Goal: Navigation & Orientation: Find specific page/section

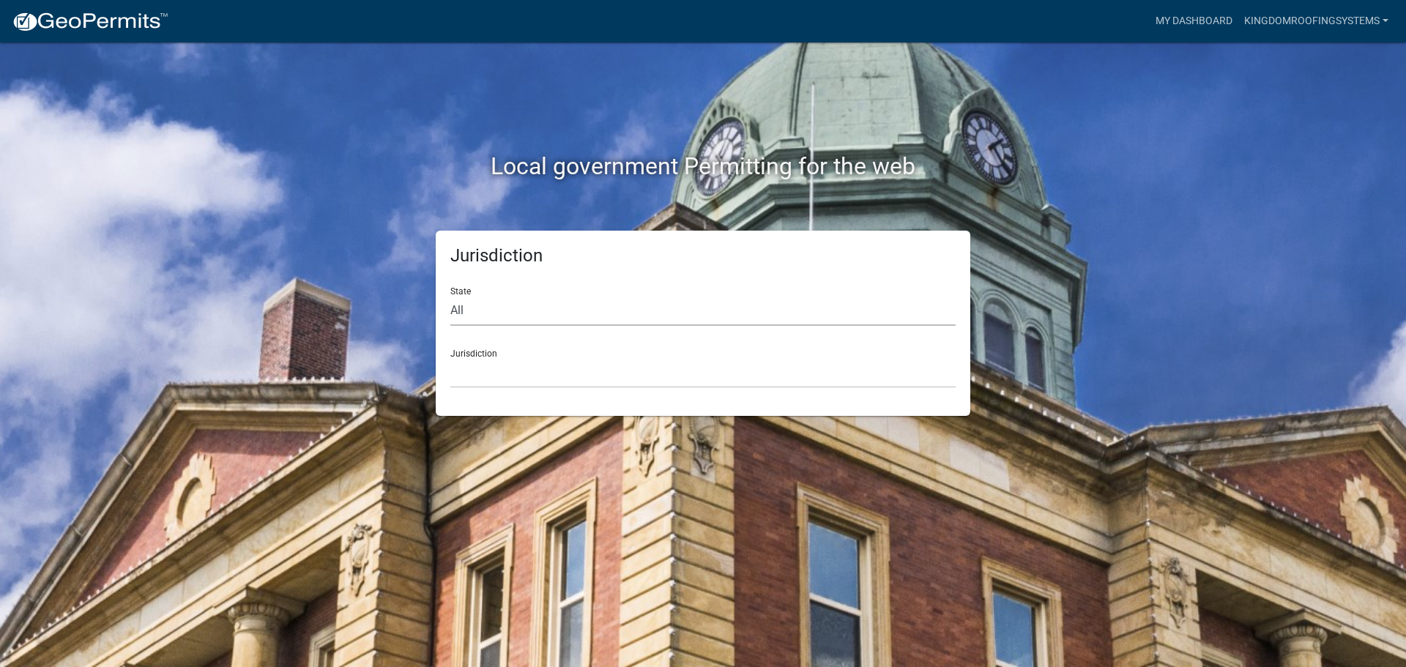
click at [476, 311] on select "All [US_STATE] [US_STATE] [US_STATE] [US_STATE] [US_STATE] [US_STATE] [US_STATE…" at bounding box center [702, 311] width 505 height 30
select select "[US_STATE]"
click at [450, 296] on select "All [US_STATE] [US_STATE] [US_STATE] [US_STATE] [US_STATE] [US_STATE] [US_STATE…" at bounding box center [702, 311] width 505 height 30
click at [474, 372] on select "City of [GEOGRAPHIC_DATA], [US_STATE] City of [GEOGRAPHIC_DATA], [US_STATE] Cit…" at bounding box center [702, 373] width 505 height 30
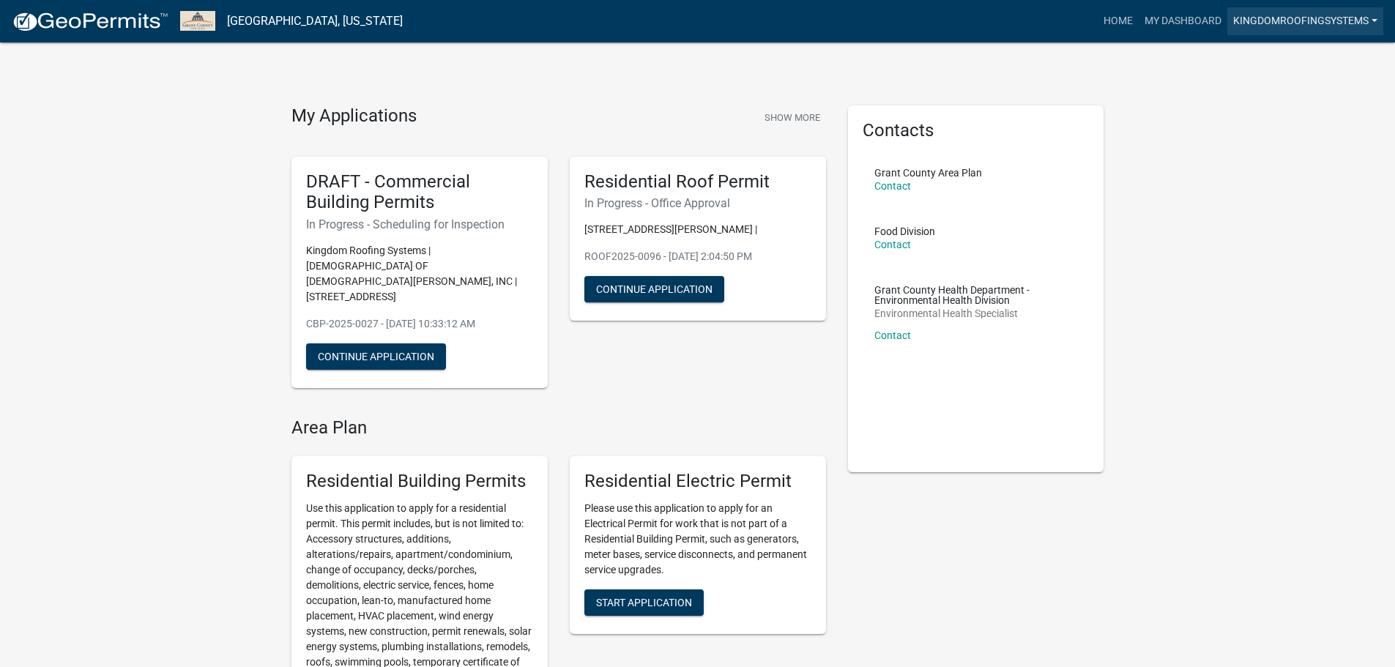
click at [1305, 21] on link "Kingdomroofingsystems" at bounding box center [1306, 21] width 156 height 28
click at [1294, 59] on link "Account" at bounding box center [1325, 59] width 117 height 35
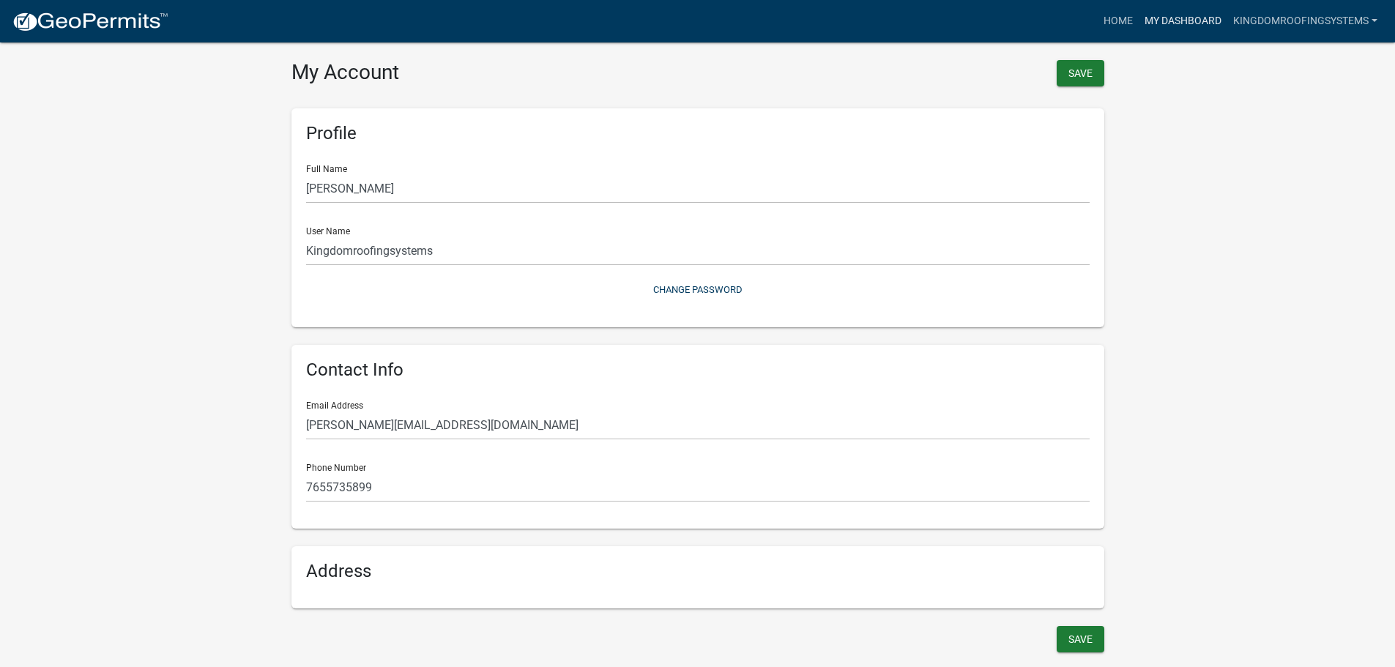
click at [1173, 26] on link "My Dashboard" at bounding box center [1183, 21] width 89 height 28
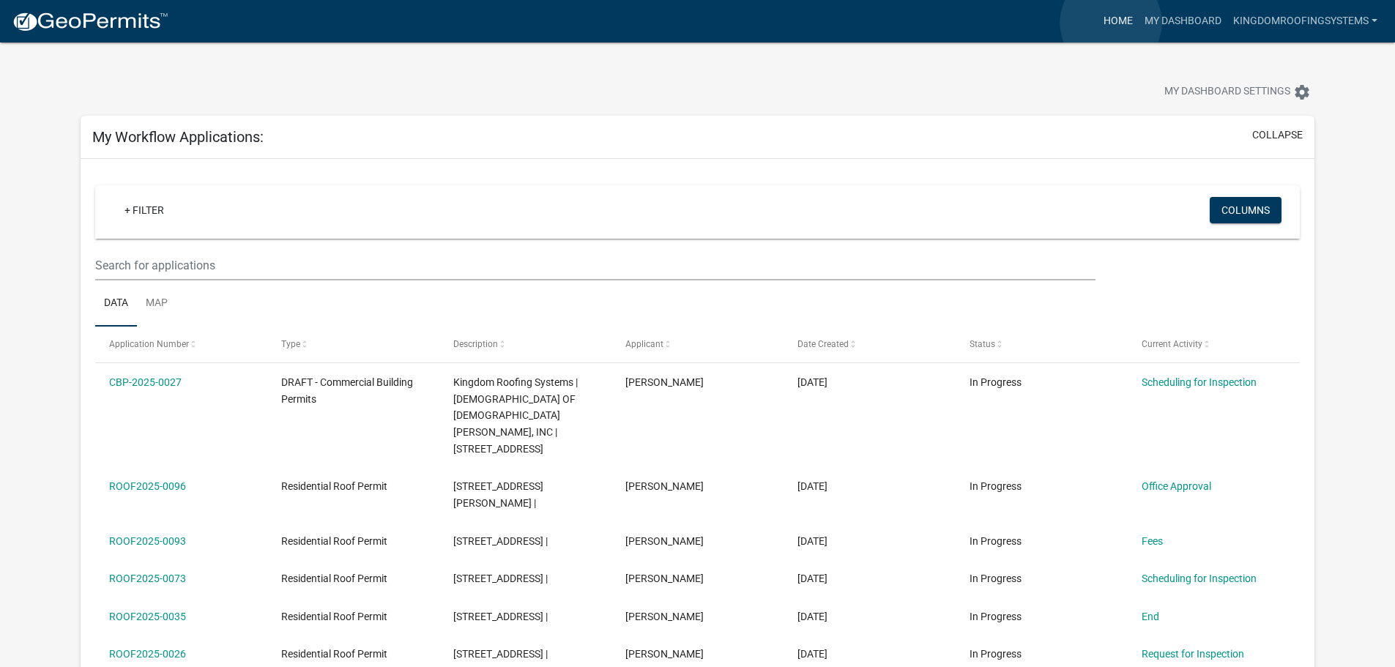
click at [1111, 23] on link "Home" at bounding box center [1118, 21] width 41 height 28
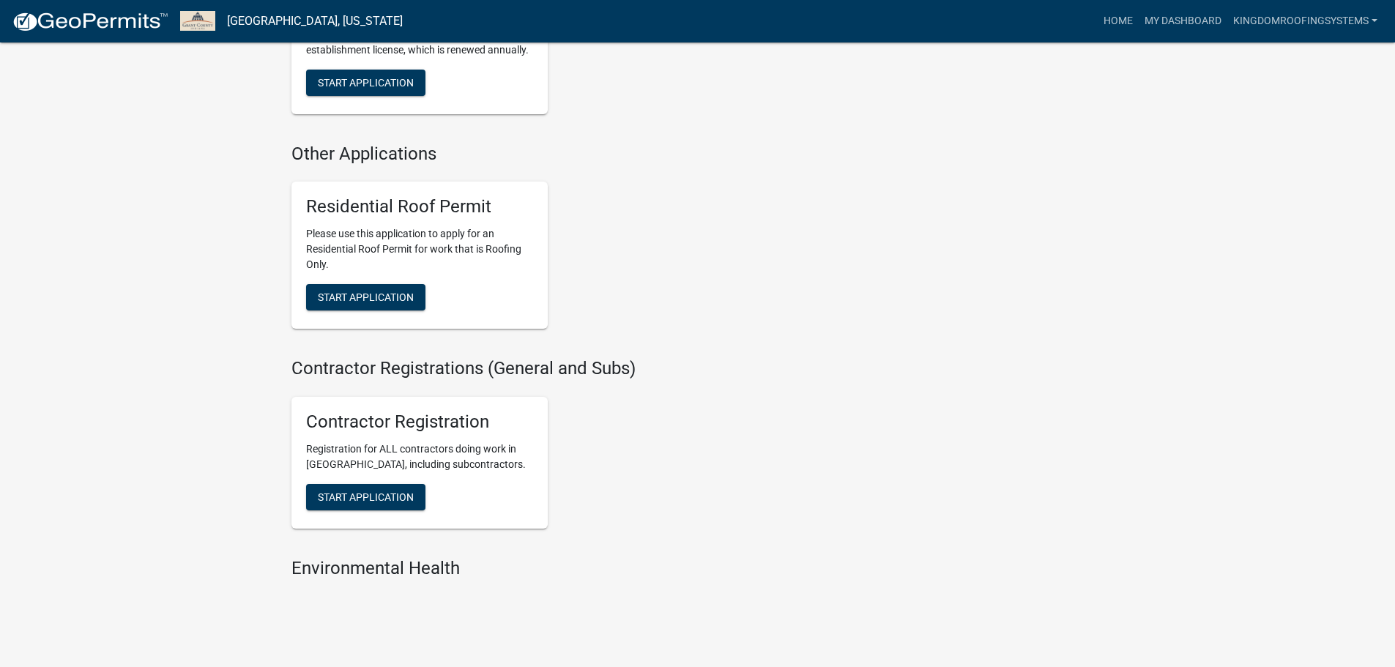
scroll to position [1094, 0]
